Goal: Task Accomplishment & Management: Manage account settings

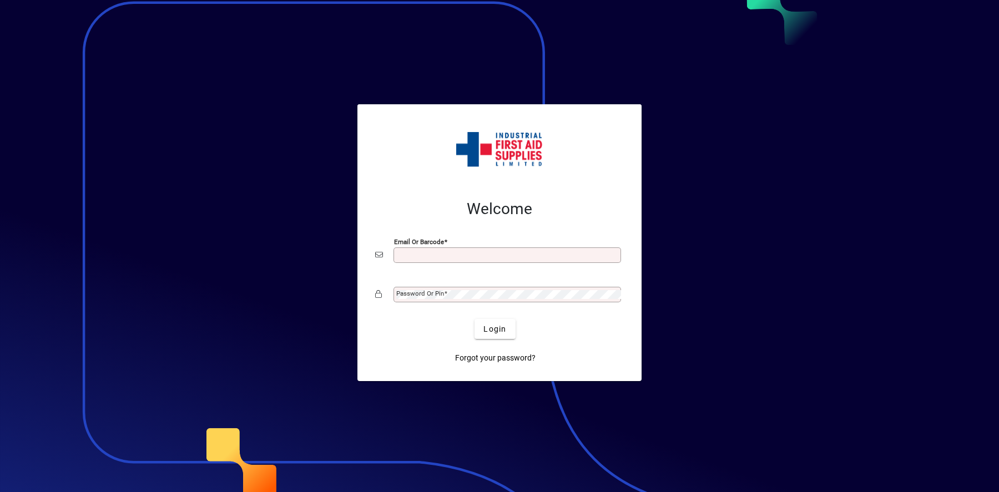
click at [465, 264] on mat-form-field "Email or Barcode" at bounding box center [499, 261] width 249 height 33
click at [466, 257] on input "Email or Barcode" at bounding box center [508, 255] width 224 height 9
type input "**********"
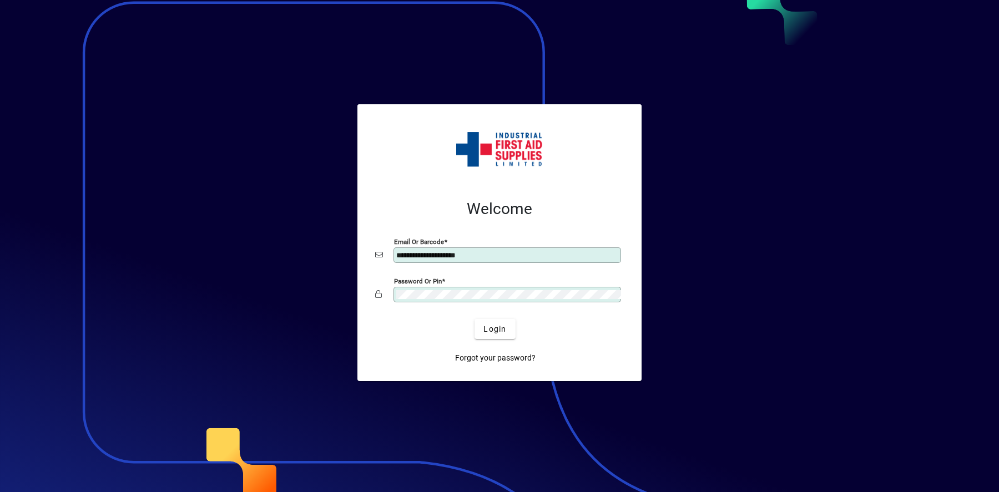
click at [475, 319] on button "Login" at bounding box center [495, 329] width 41 height 20
